Goal: Task Accomplishment & Management: Manage account settings

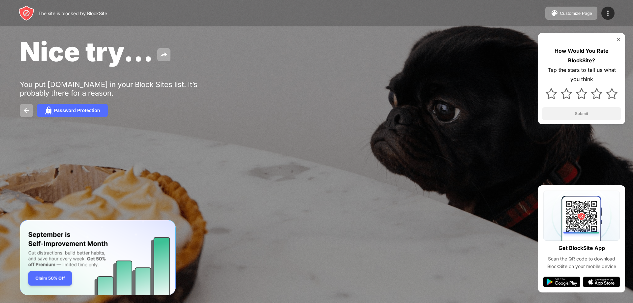
click at [43, 7] on div "The site is blocked by BlockSite" at bounding box center [62, 13] width 89 height 16
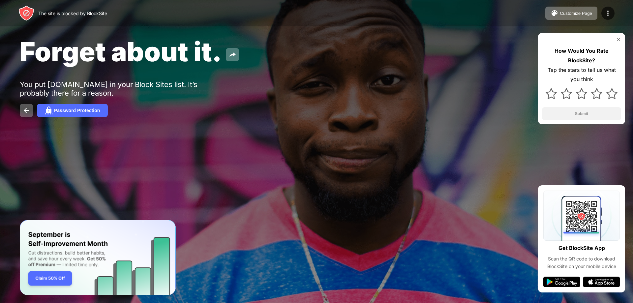
click at [275, 39] on div "Forget about it." at bounding box center [257, 52] width 475 height 32
